Goal: Transaction & Acquisition: Purchase product/service

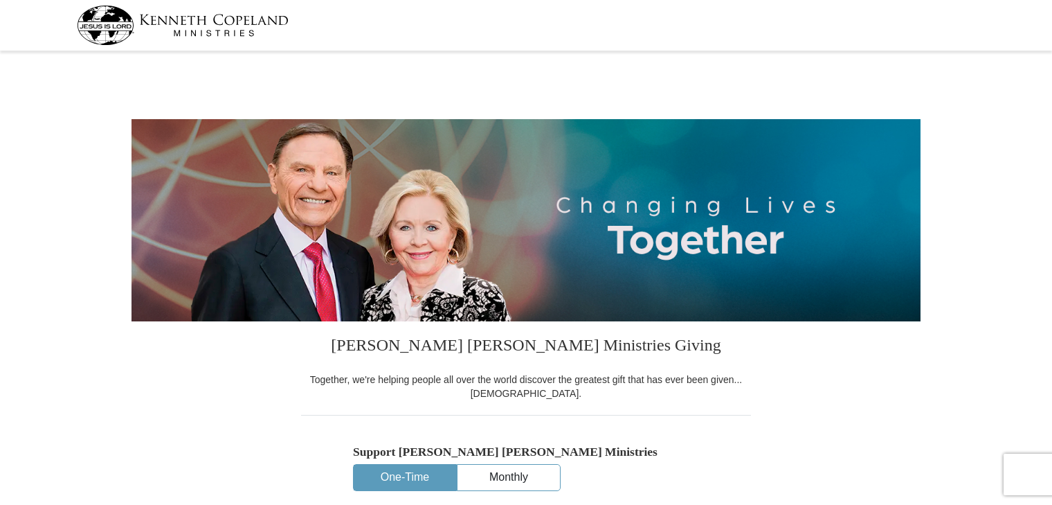
select select "TN"
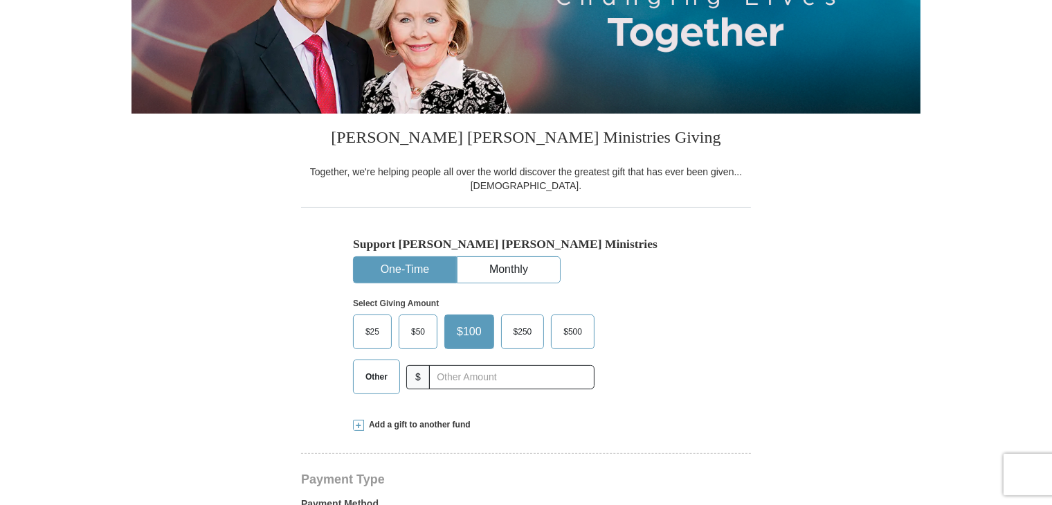
scroll to position [277, 0]
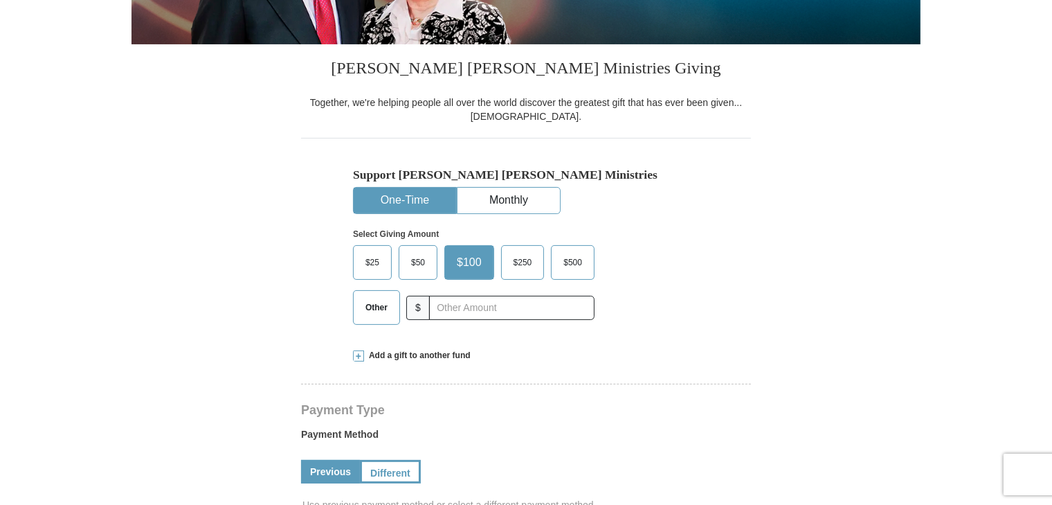
click at [383, 304] on span "Other" at bounding box center [377, 307] width 36 height 21
click at [0, 0] on input "Other" at bounding box center [0, 0] width 0 height 0
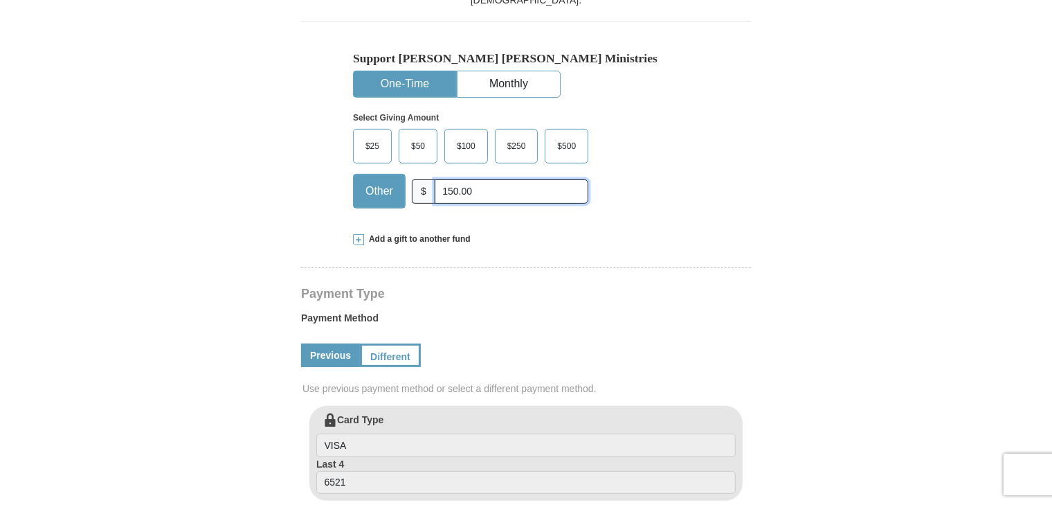
scroll to position [346, 0]
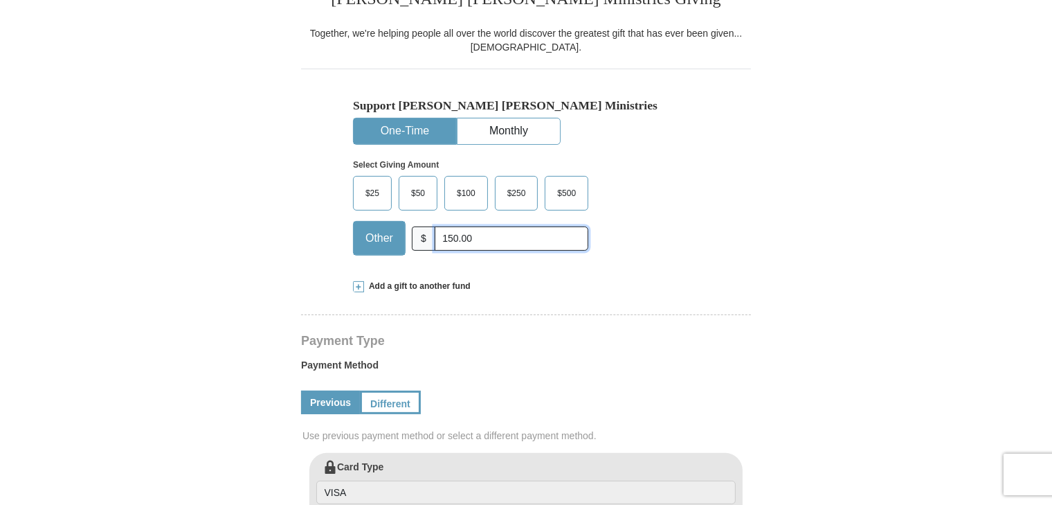
type input "150.00"
click at [408, 127] on button "One-Time" at bounding box center [405, 131] width 102 height 26
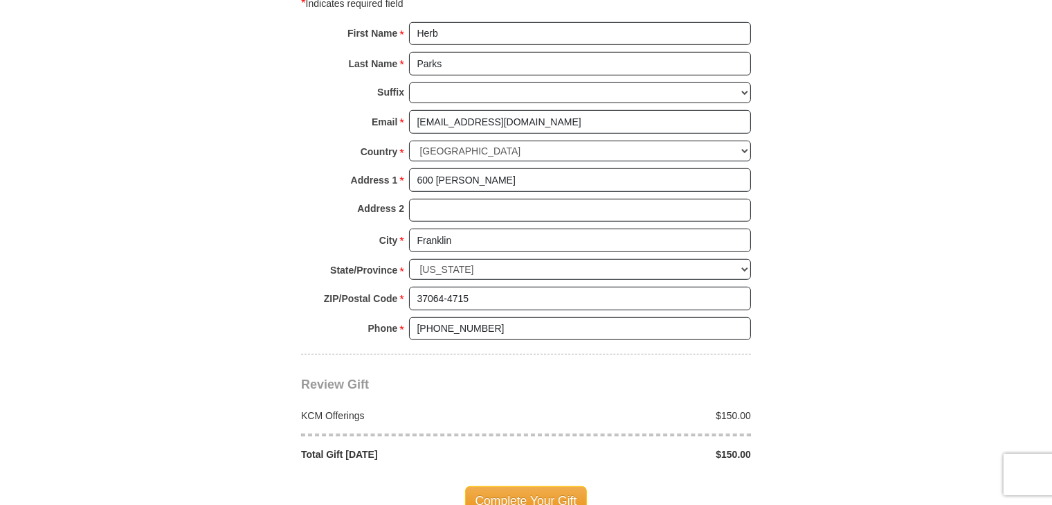
scroll to position [1038, 0]
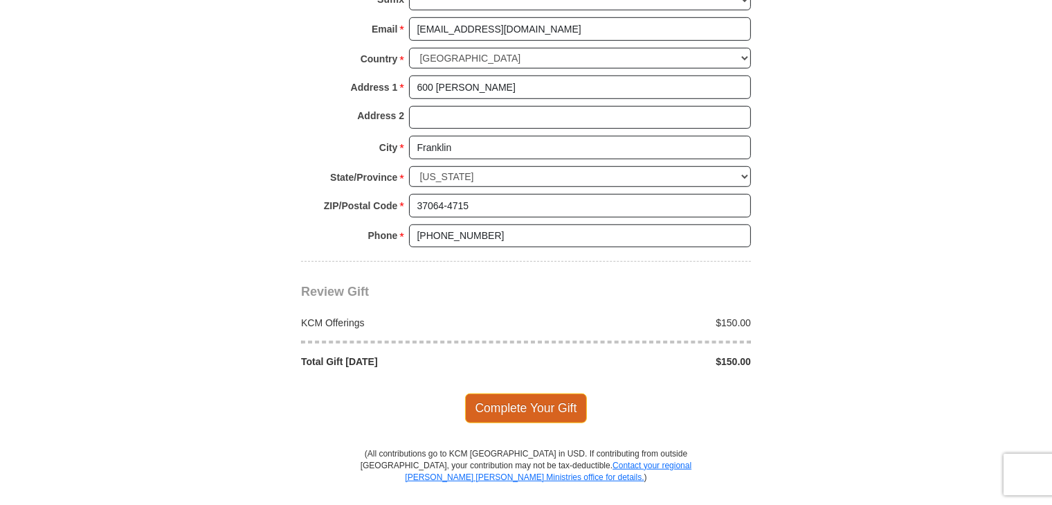
click at [522, 404] on span "Complete Your Gift" at bounding box center [526, 407] width 123 height 29
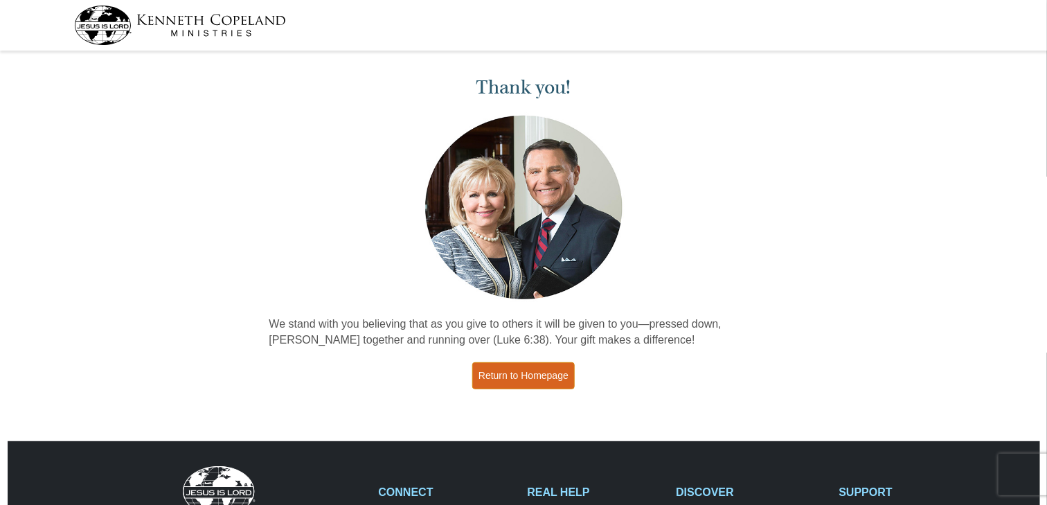
click at [551, 370] on link "Return to Homepage" at bounding box center [523, 375] width 102 height 27
